Goal: Navigation & Orientation: Find specific page/section

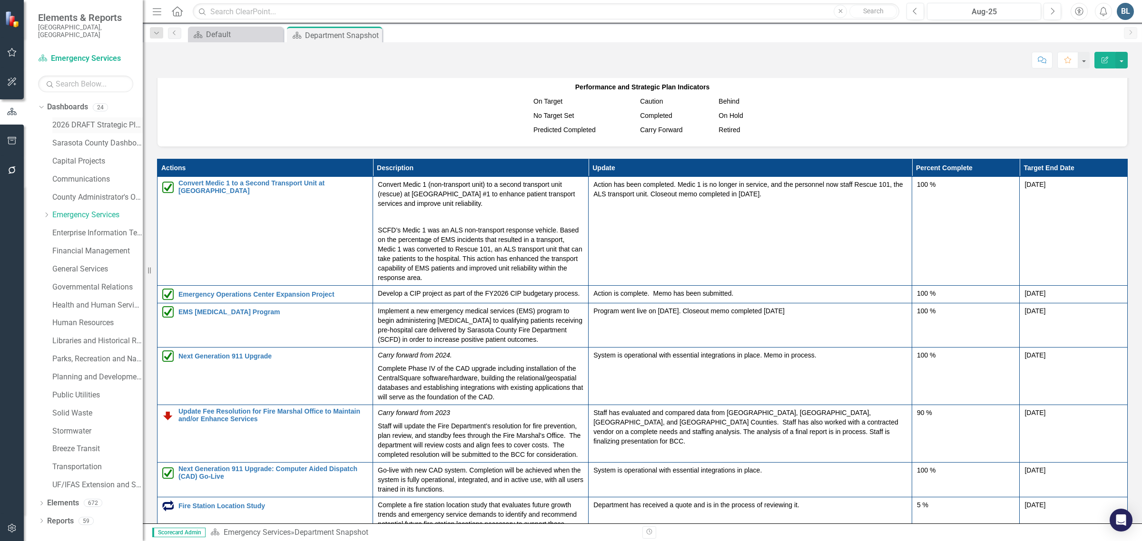
click at [86, 120] on link "2026 DRAFT Strategic Plan" at bounding box center [97, 125] width 90 height 11
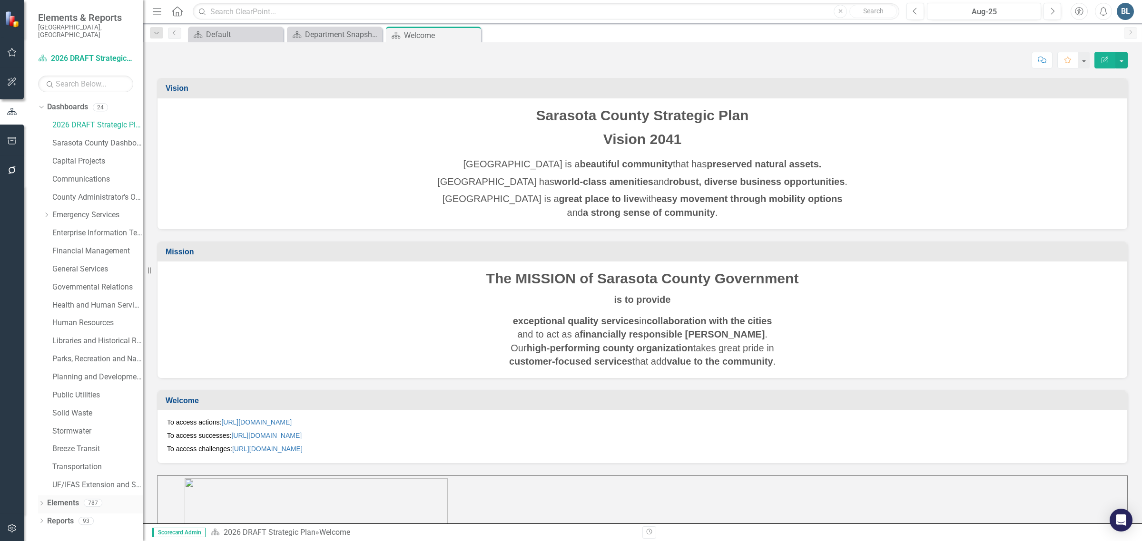
click at [44, 502] on icon "Dropdown" at bounding box center [41, 504] width 7 height 5
click at [45, 465] on icon "Dropdown" at bounding box center [46, 467] width 7 height 5
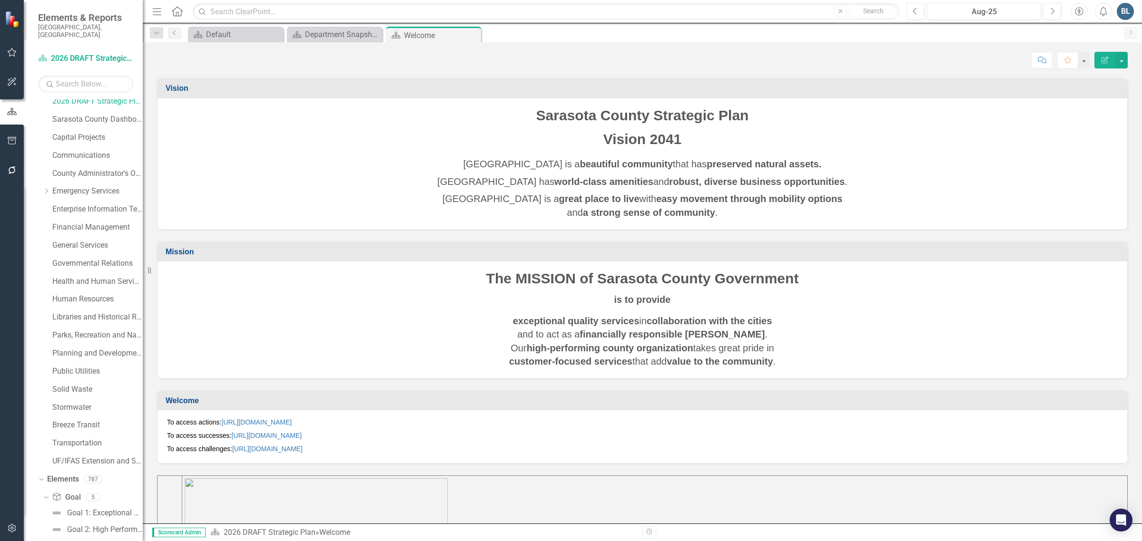
scroll to position [0, 0]
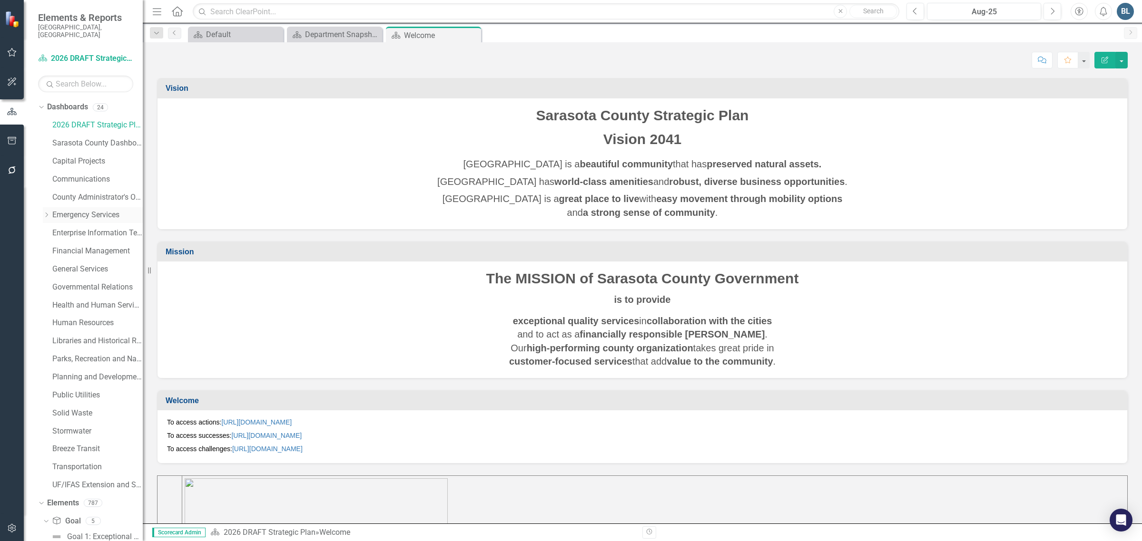
click at [45, 212] on icon "Dropdown" at bounding box center [46, 215] width 7 height 6
click at [74, 246] on link "Fire Department" at bounding box center [102, 251] width 81 height 11
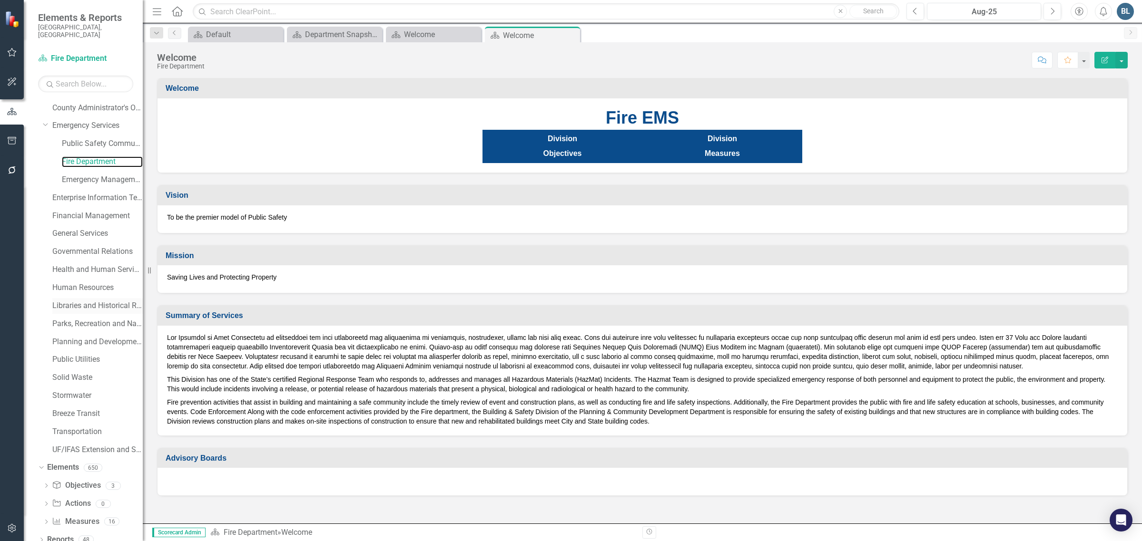
scroll to position [90, 0]
click at [100, 122] on link "Emergency Services" at bounding box center [97, 124] width 90 height 11
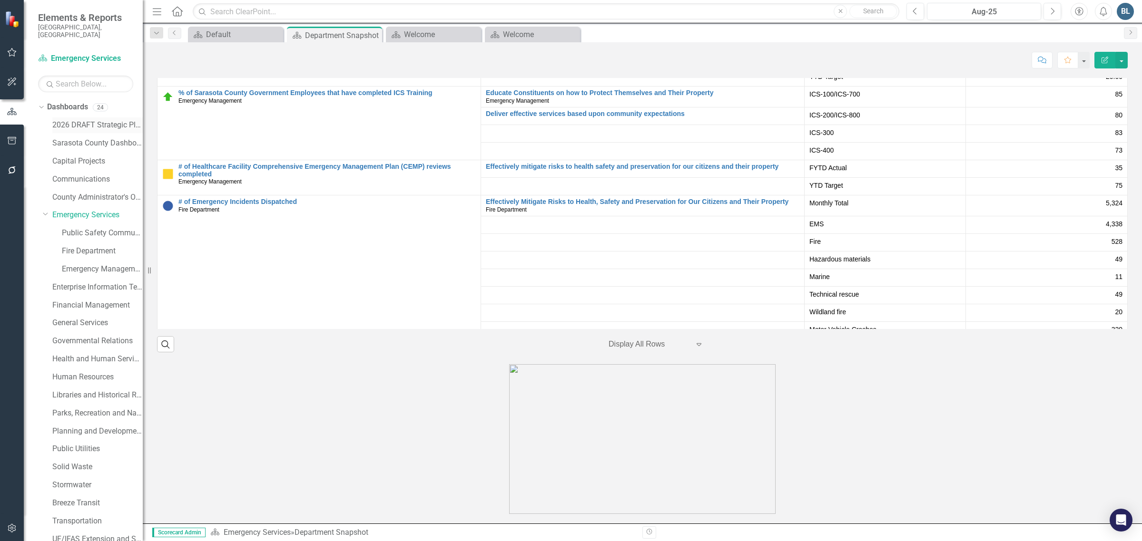
click at [85, 120] on link "2026 DRAFT Strategic Plan" at bounding box center [97, 125] width 90 height 11
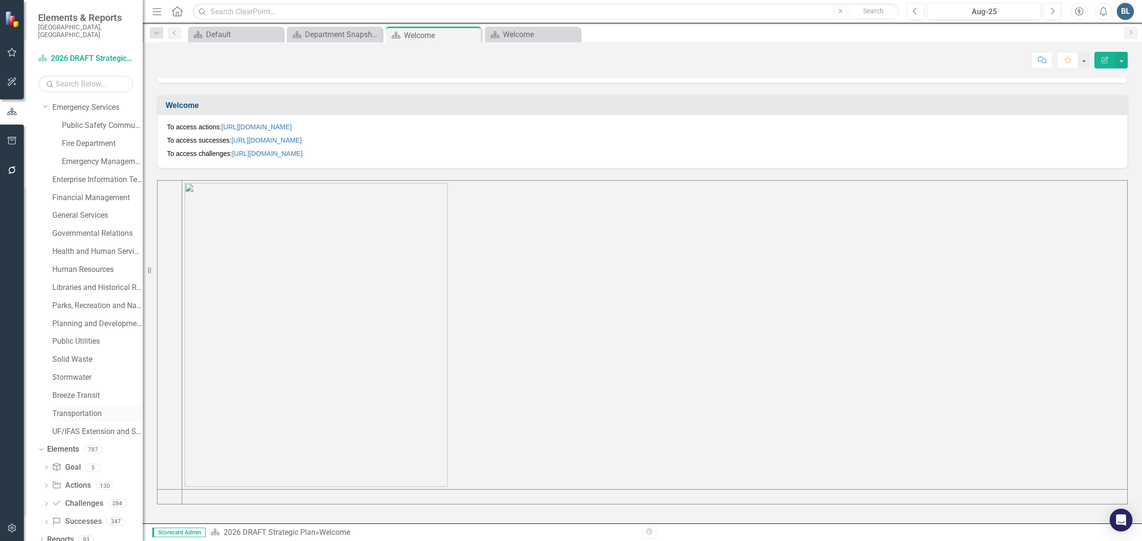
scroll to position [108, 0]
click at [46, 483] on icon "Dropdown" at bounding box center [46, 485] width 7 height 5
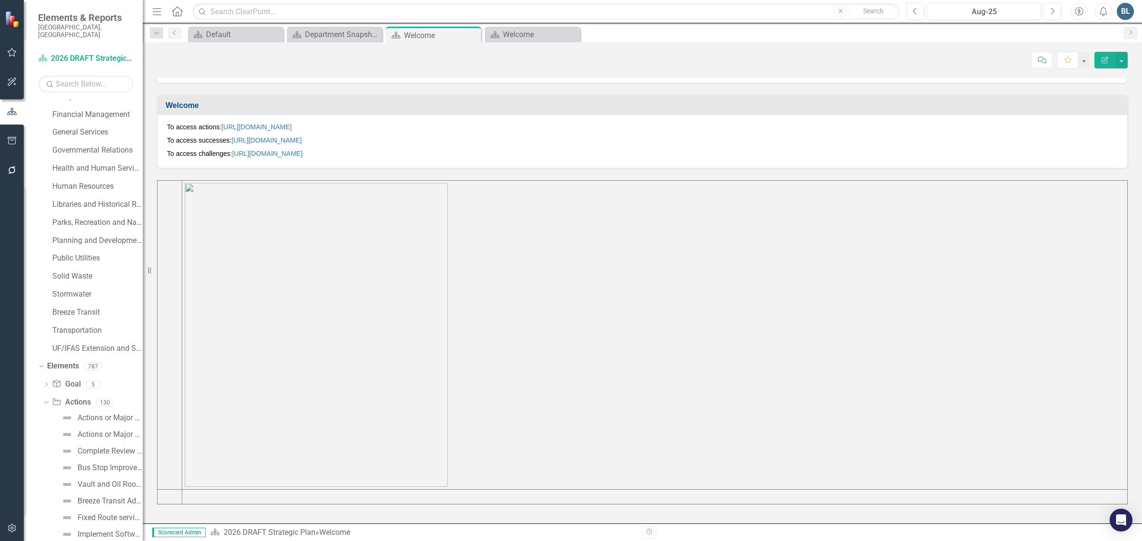
scroll to position [0, 0]
